Goal: Task Accomplishment & Management: Manage account settings

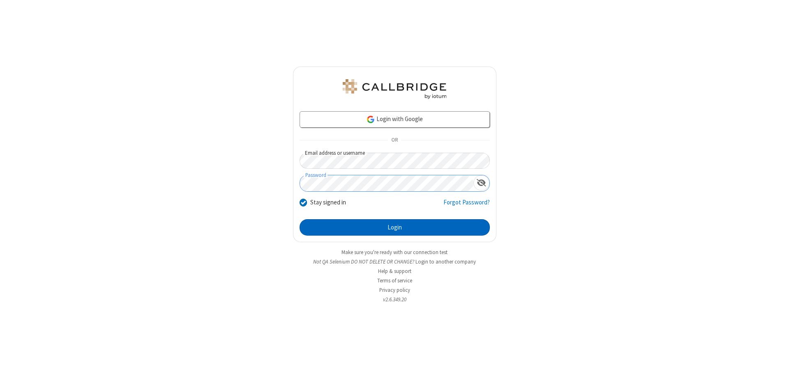
click at [394, 228] on button "Login" at bounding box center [394, 227] width 190 height 16
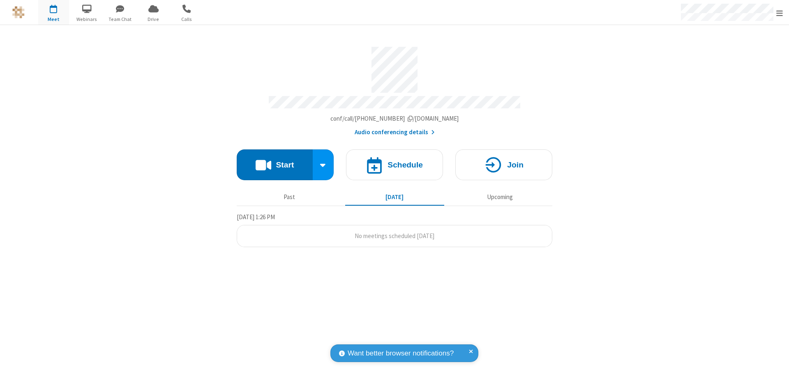
click at [779, 13] on span "Open menu" at bounding box center [779, 13] width 7 height 8
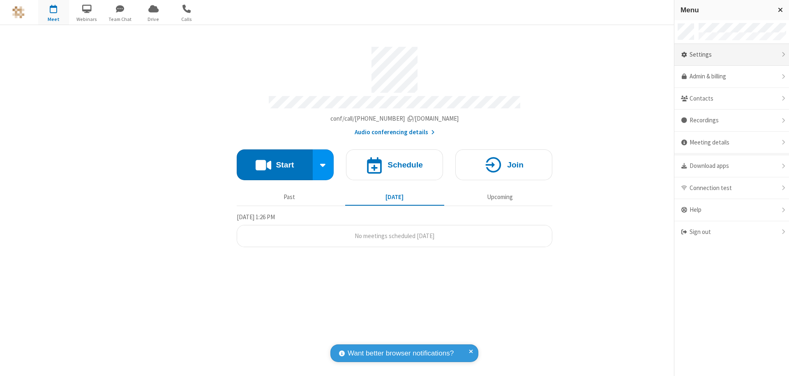
click at [731, 55] on div "Settings" at bounding box center [731, 55] width 115 height 22
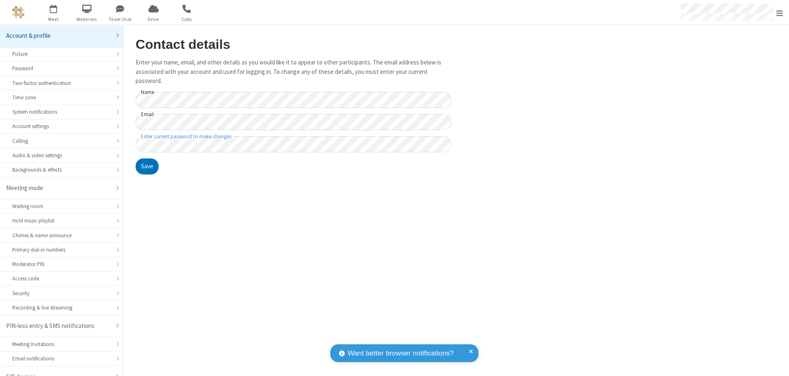
scroll to position [12, 0]
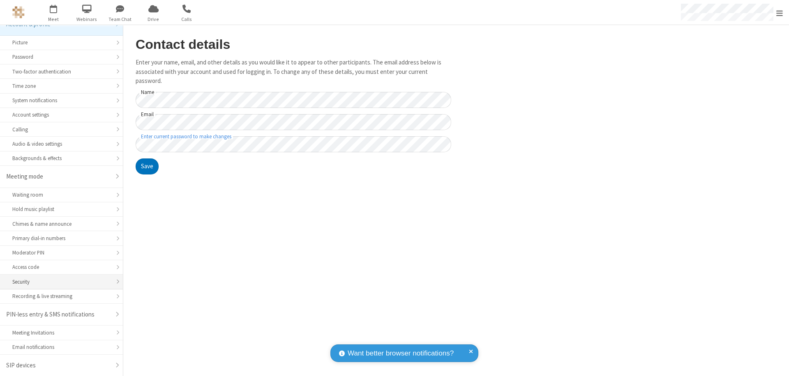
click at [58, 282] on div "Security" at bounding box center [61, 282] width 98 height 8
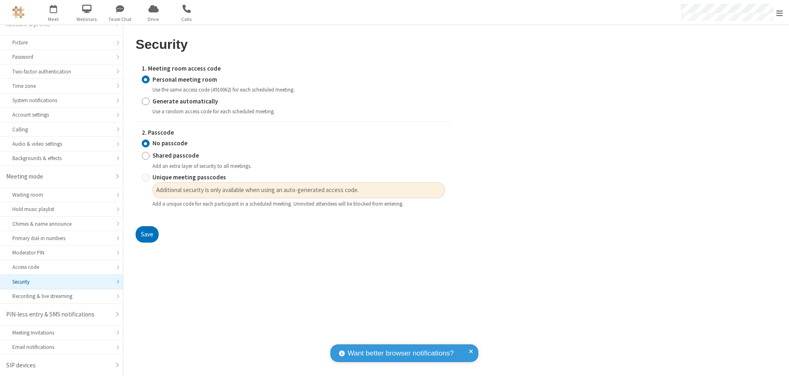
click at [145, 101] on input "Generate automatically" at bounding box center [146, 101] width 8 height 9
radio input "true"
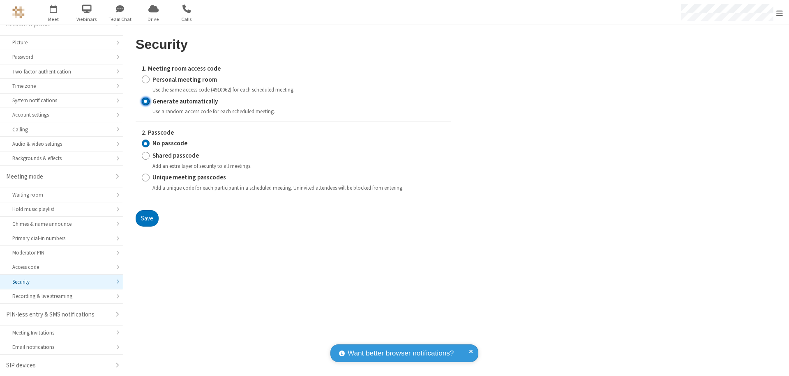
click at [145, 143] on input "No passcode" at bounding box center [146, 143] width 8 height 9
click at [147, 218] on button "Save" at bounding box center [147, 218] width 23 height 16
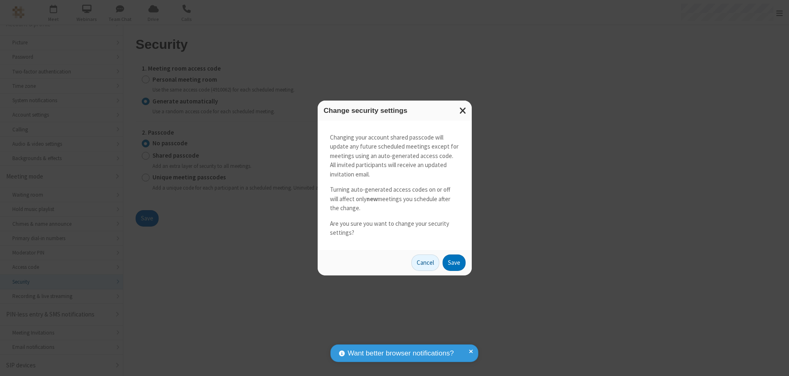
click at [453, 262] on button "Save" at bounding box center [453, 263] width 23 height 16
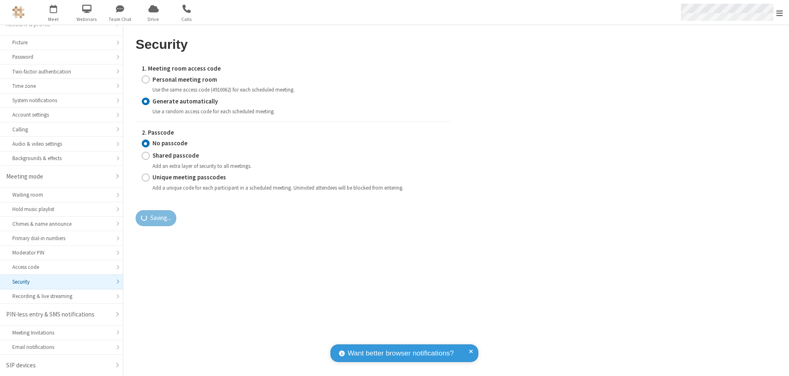
click at [779, 13] on span "Open menu" at bounding box center [779, 13] width 7 height 8
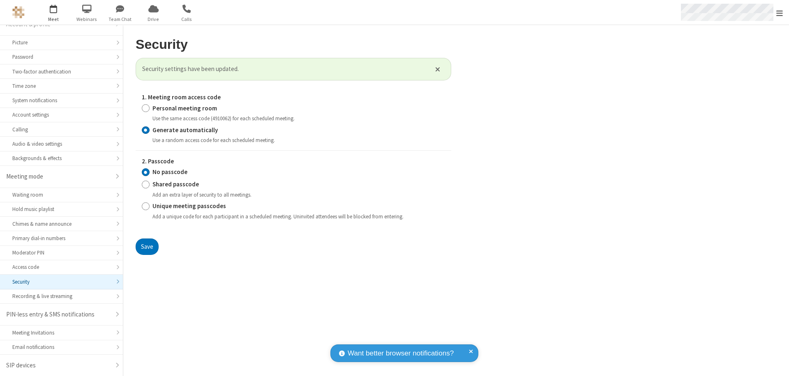
click at [53, 12] on span "button" at bounding box center [53, 9] width 31 height 14
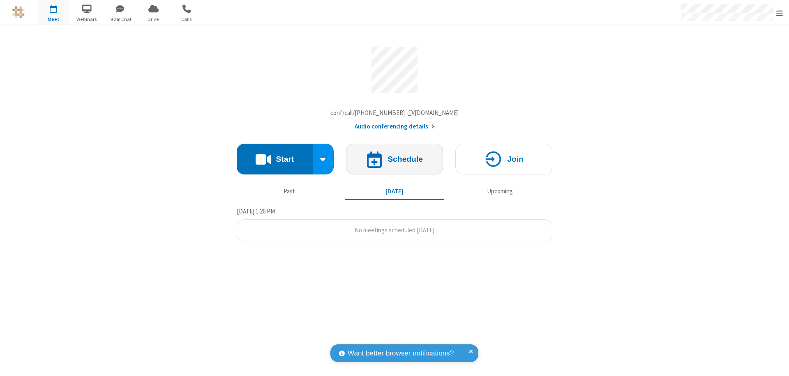
click at [394, 161] on h4 "Schedule" at bounding box center [404, 159] width 35 height 8
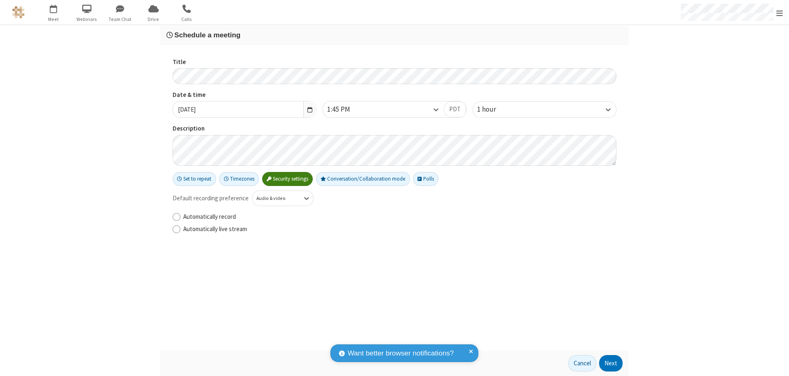
click at [394, 35] on h3 "Schedule a meeting" at bounding box center [394, 35] width 456 height 8
click at [611, 363] on button "Next" at bounding box center [610, 363] width 23 height 16
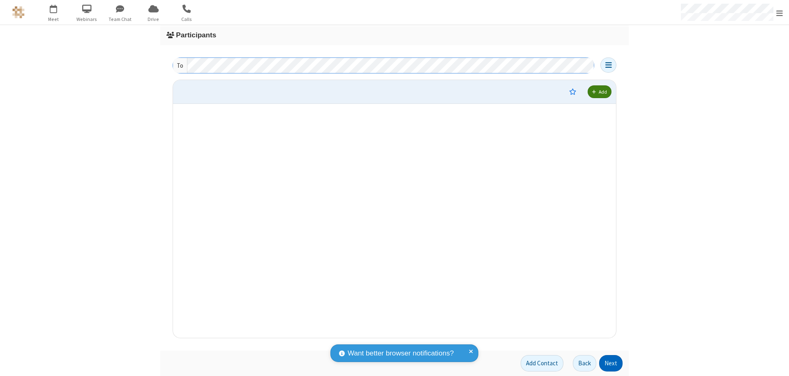
click at [611, 363] on button "Next" at bounding box center [610, 363] width 23 height 16
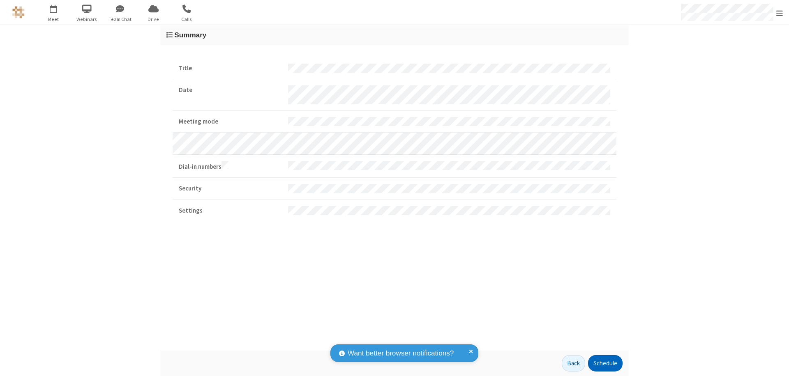
click at [605, 363] on button "Schedule" at bounding box center [605, 363] width 35 height 16
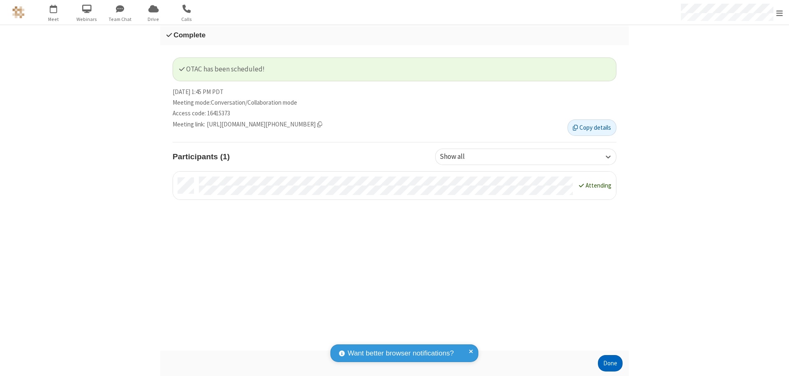
click at [610, 363] on button "Done" at bounding box center [610, 363] width 25 height 16
